Goal: Register for event/course

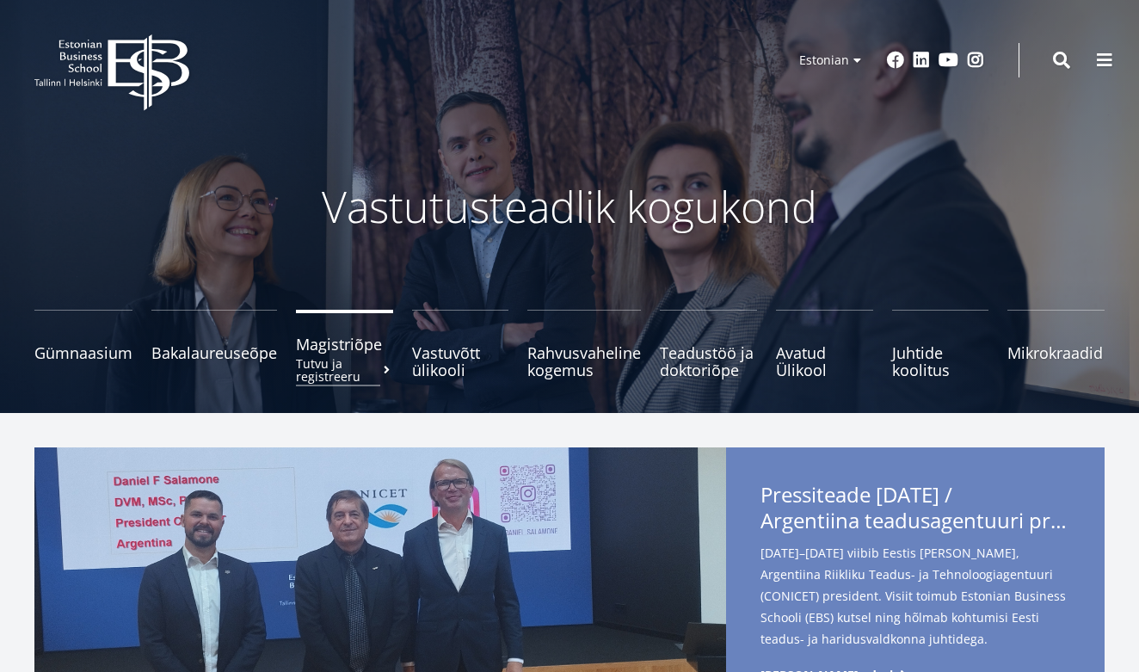
click at [364, 362] on small "Tutvu ja registreeru" at bounding box center [344, 370] width 97 height 26
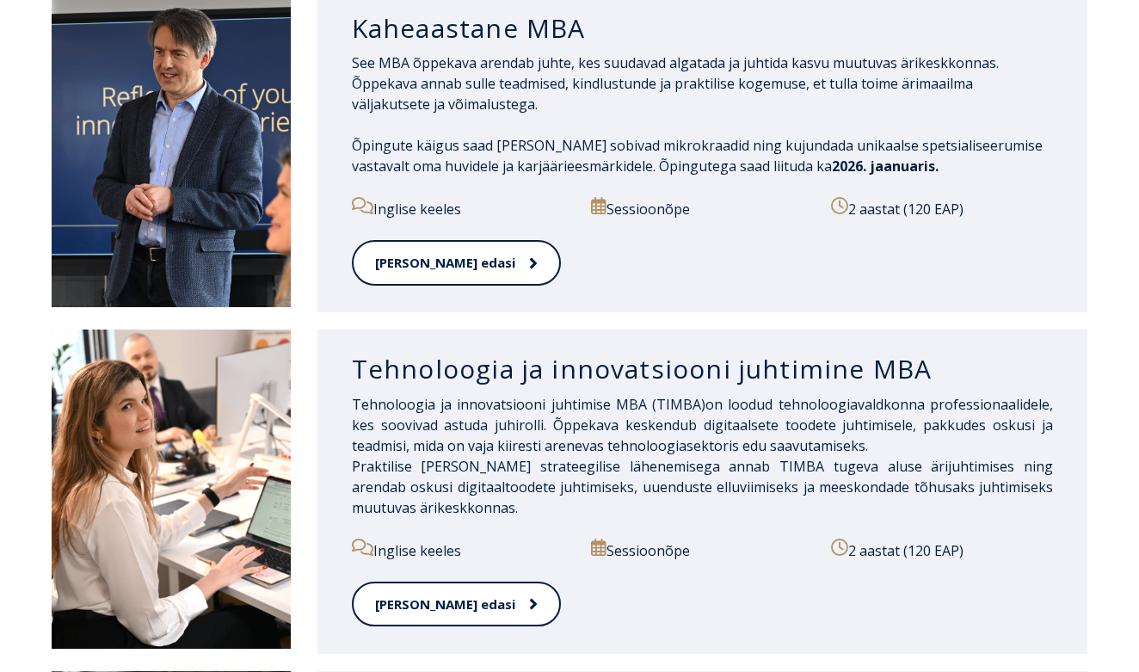
scroll to position [949, 0]
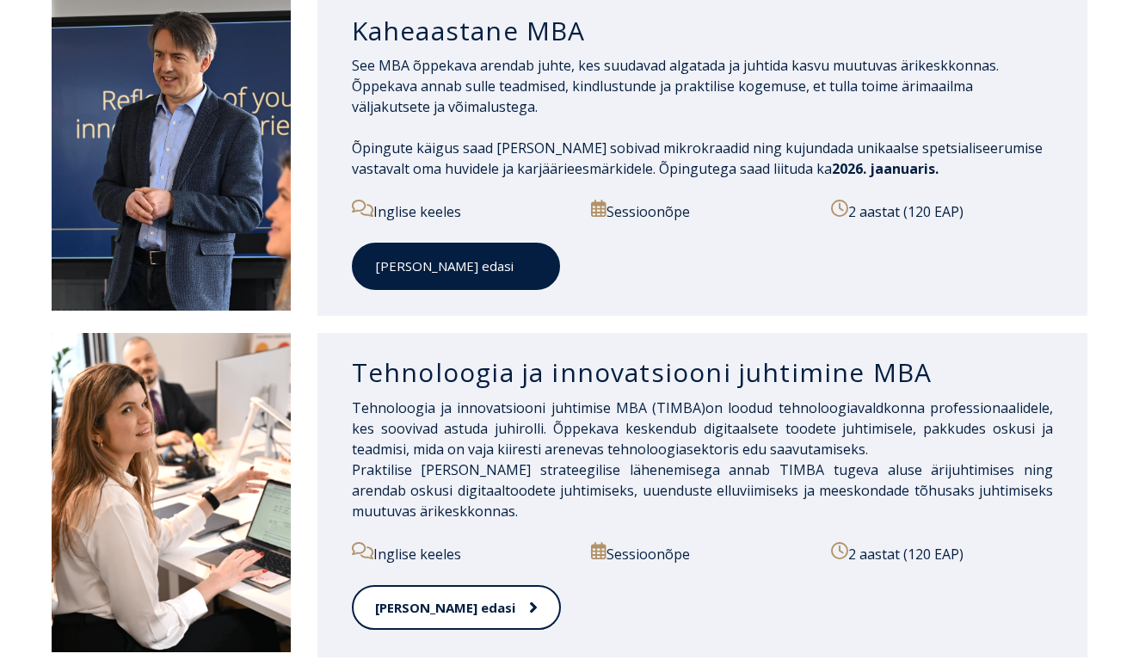
click at [528, 266] on icon at bounding box center [531, 266] width 7 height 11
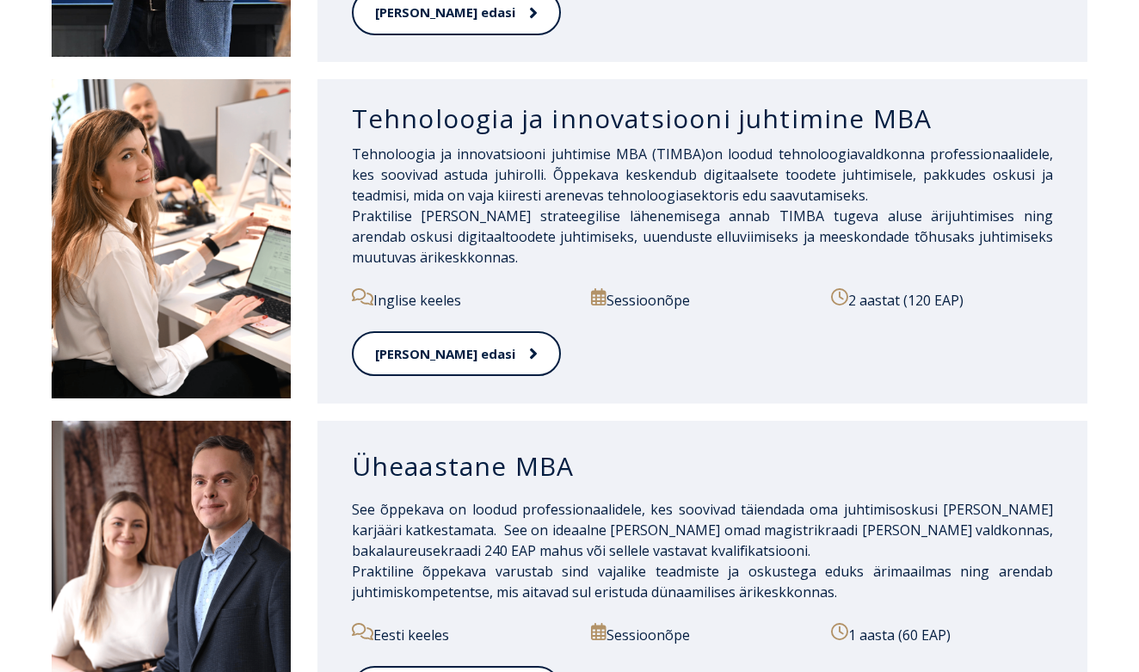
scroll to position [1204, 0]
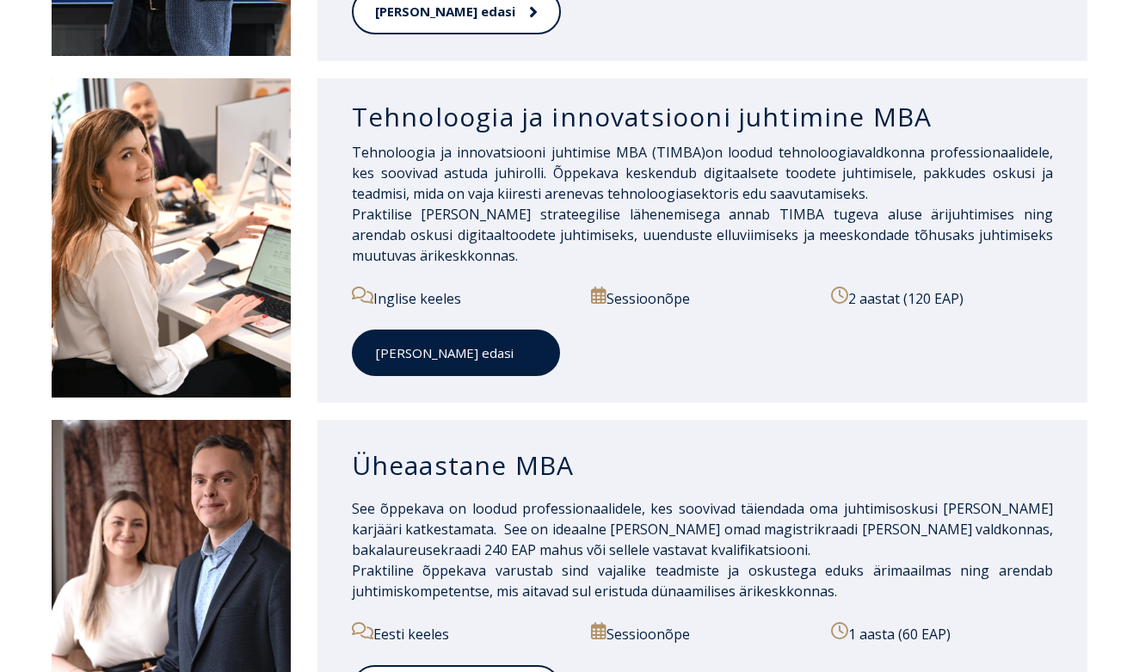
click at [528, 350] on icon at bounding box center [531, 353] width 7 height 11
